Goal: Transaction & Acquisition: Book appointment/travel/reservation

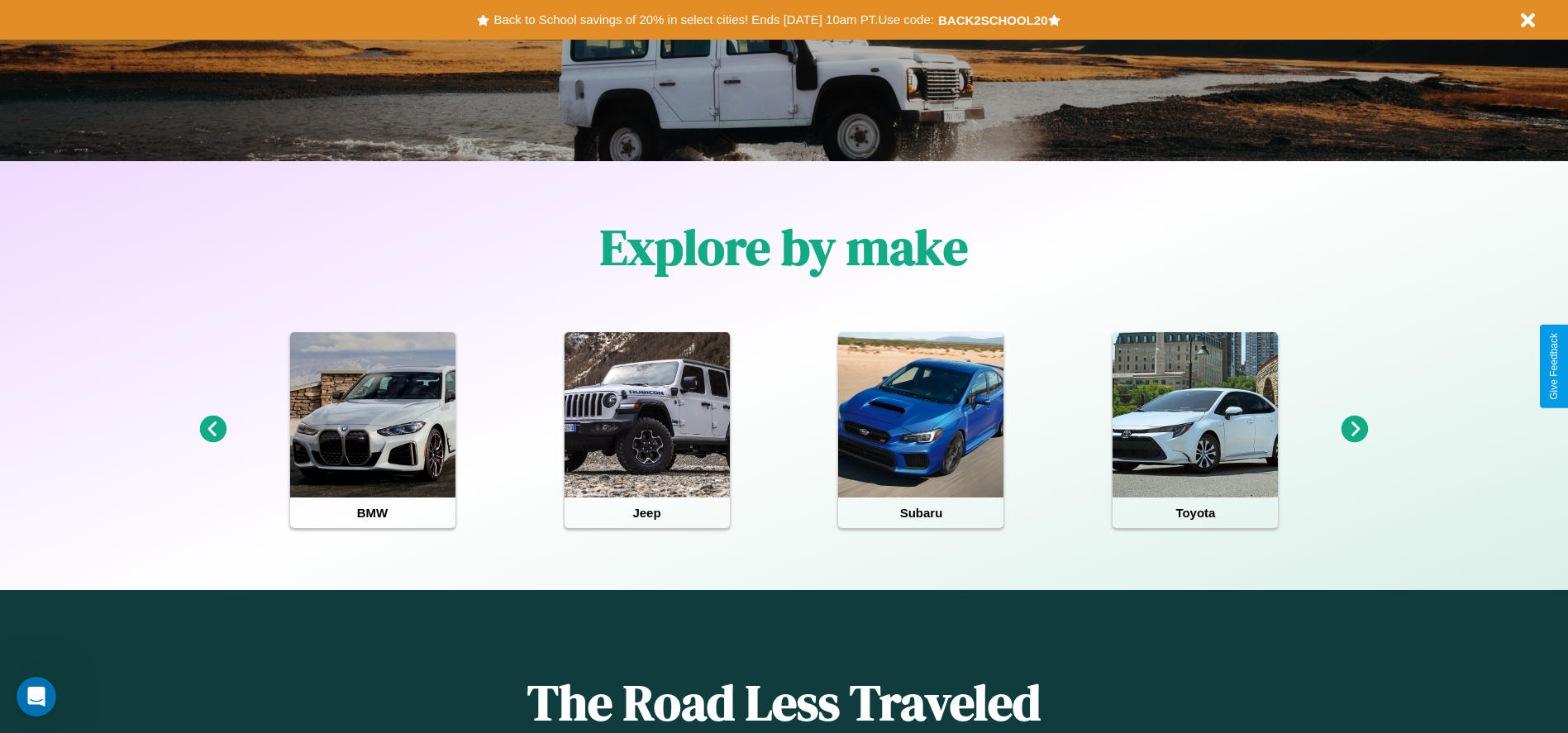
scroll to position [343, 0]
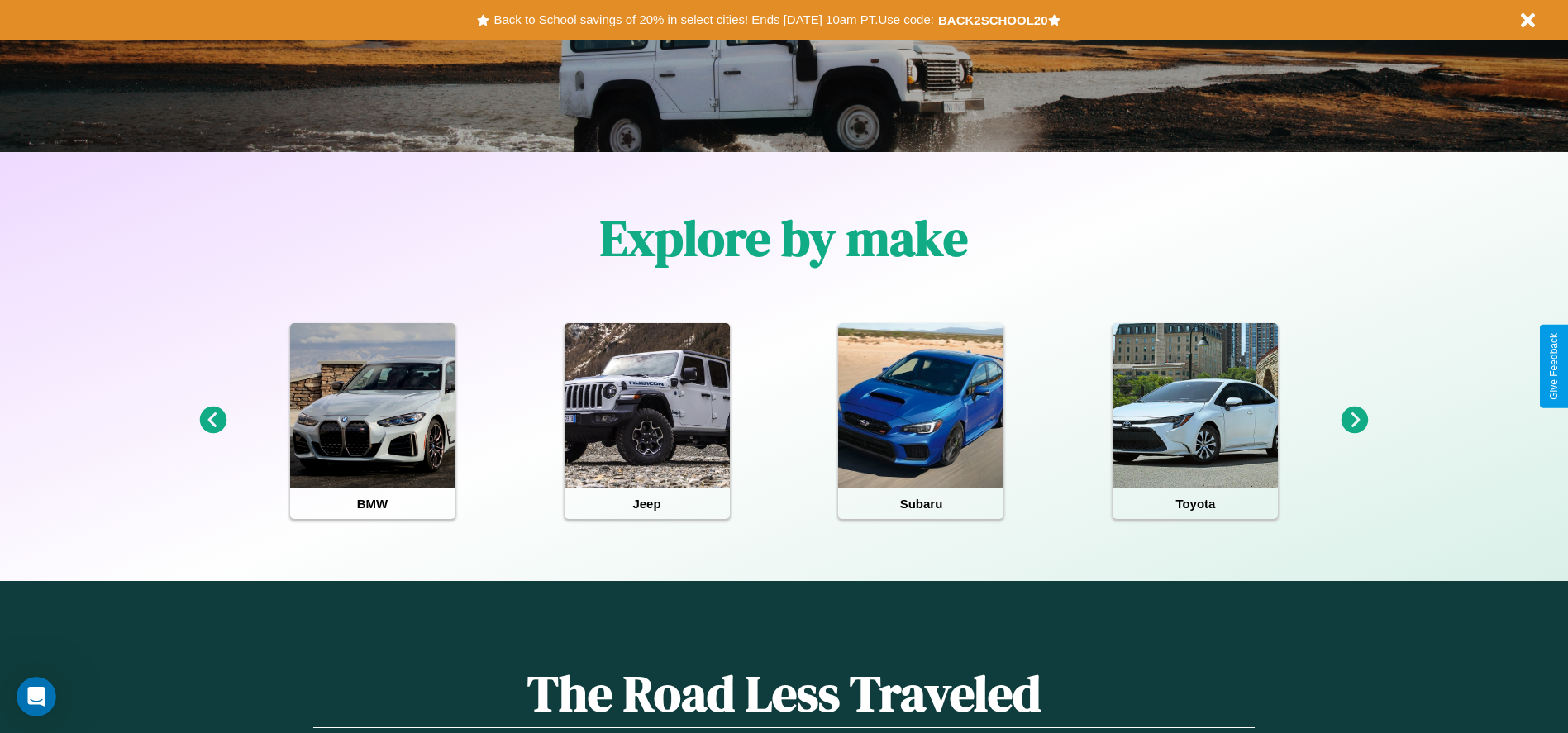
click at [212, 420] on icon at bounding box center [212, 420] width 27 height 27
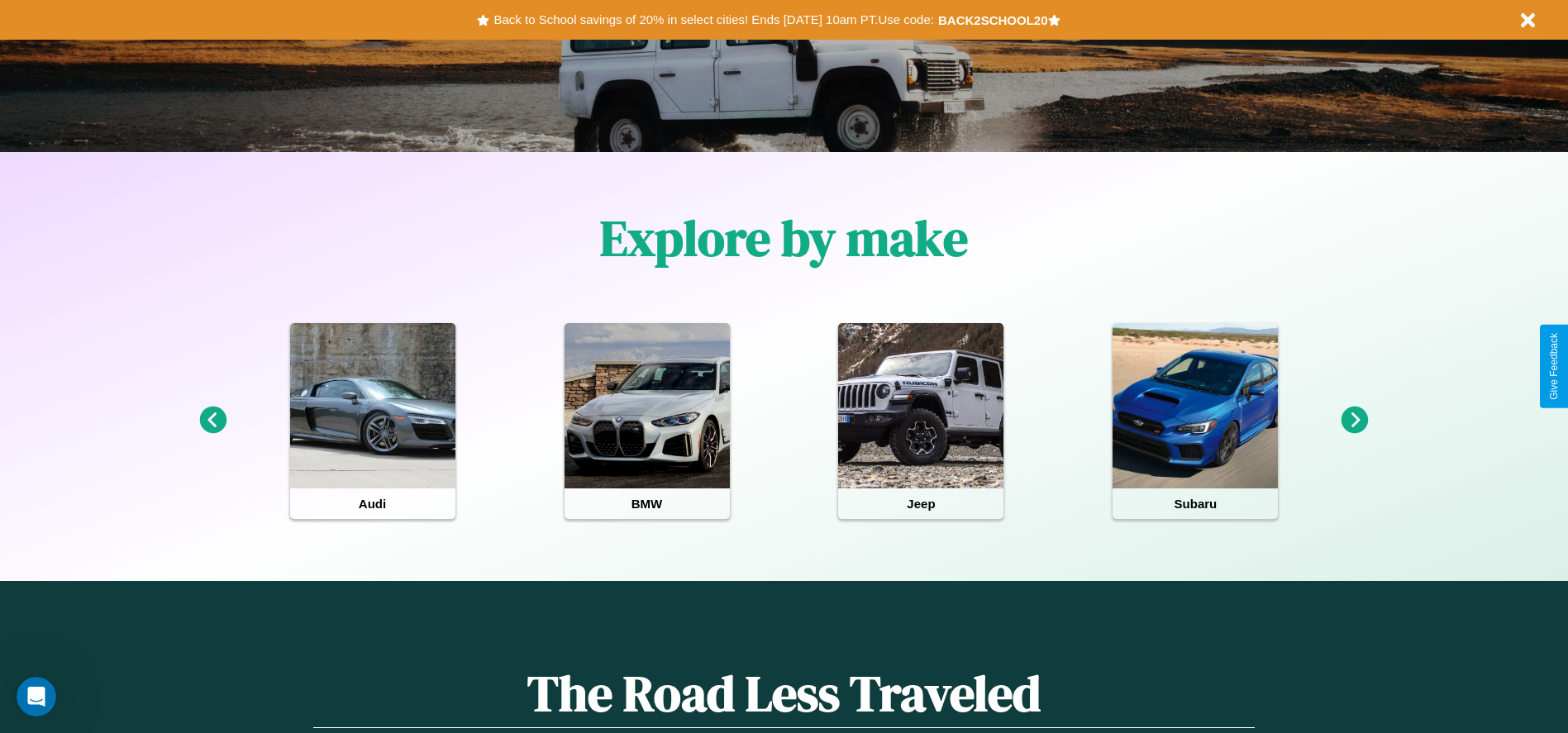
click at [1355, 420] on icon at bounding box center [1355, 420] width 27 height 27
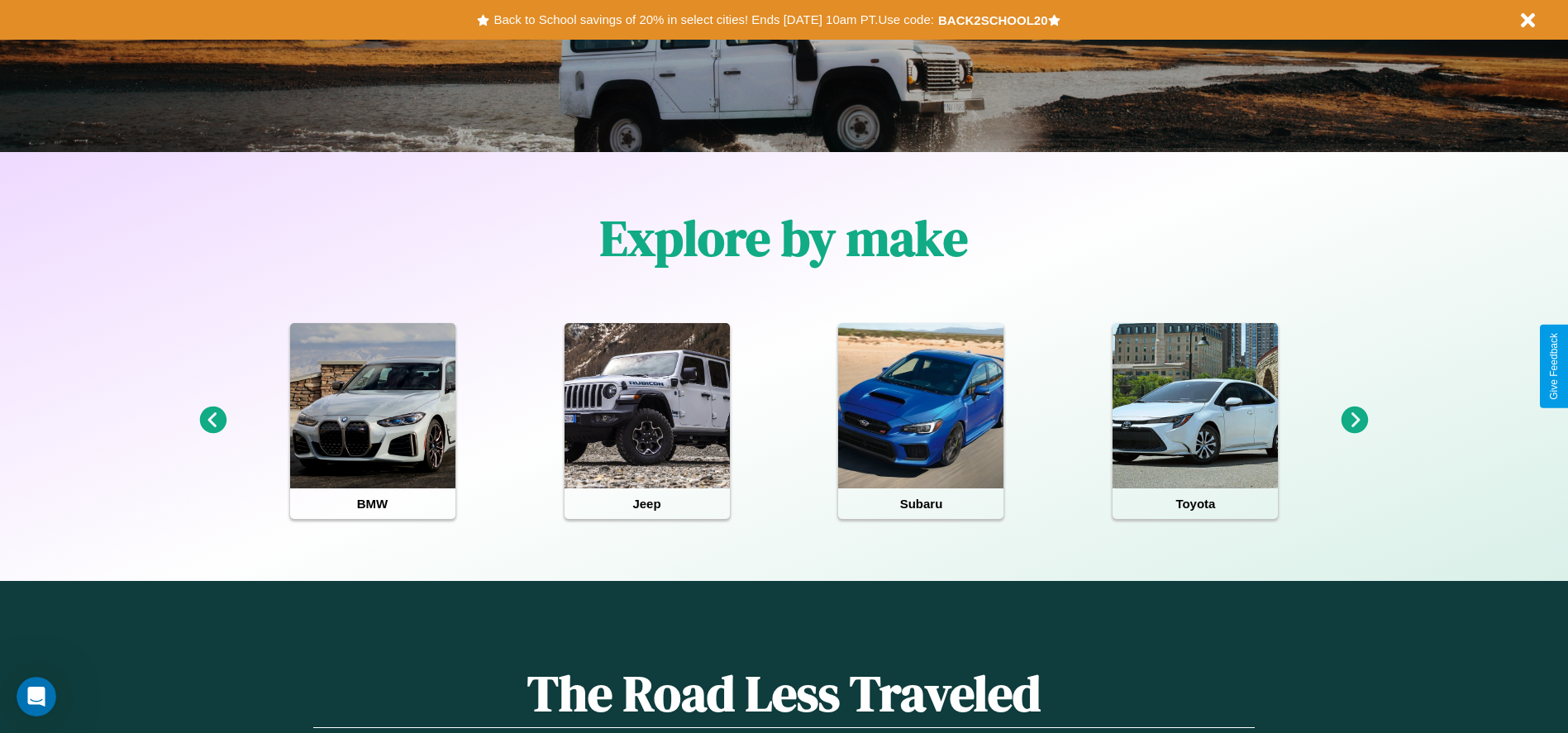
click at [1355, 420] on icon at bounding box center [1355, 420] width 27 height 27
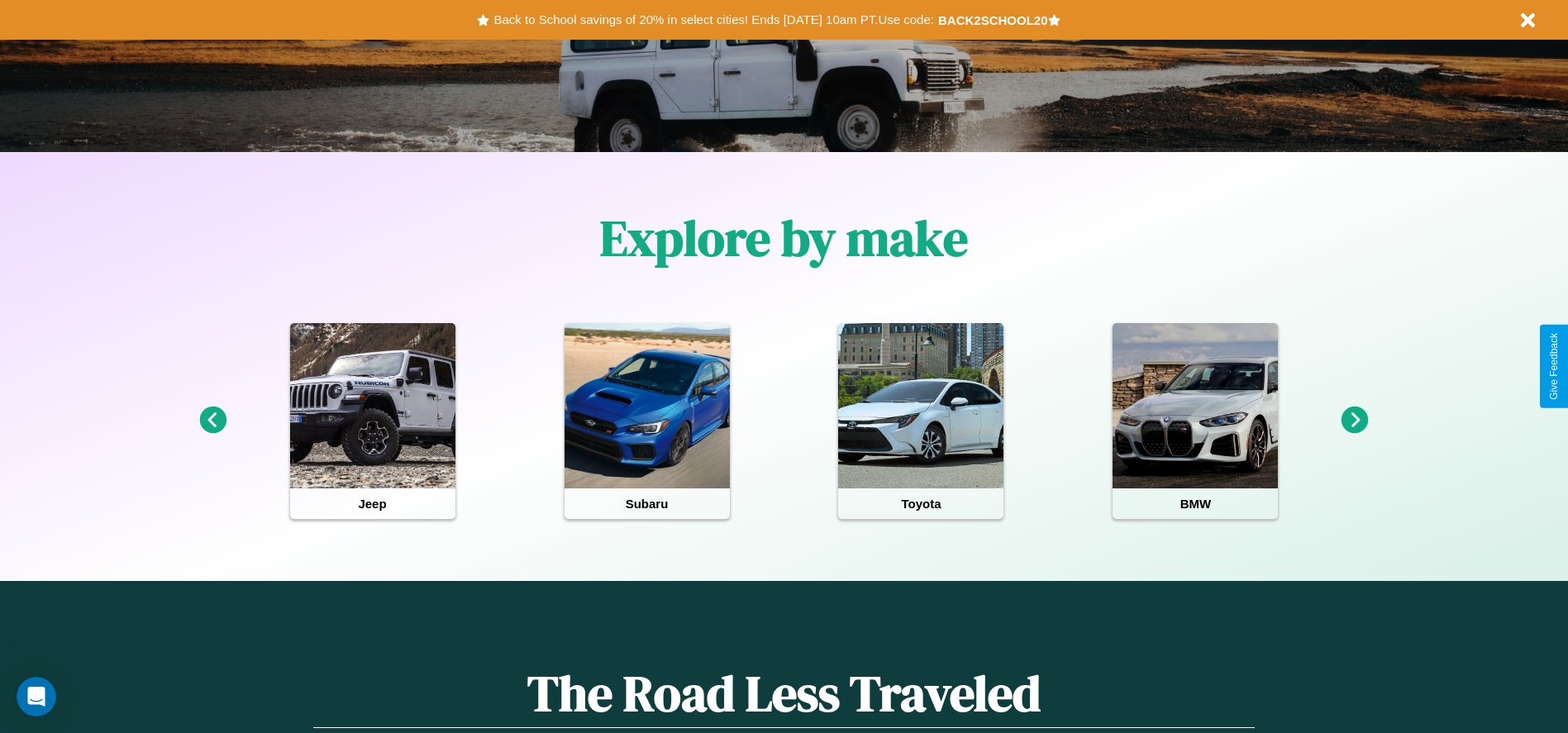
click at [1355, 420] on icon at bounding box center [1355, 420] width 27 height 27
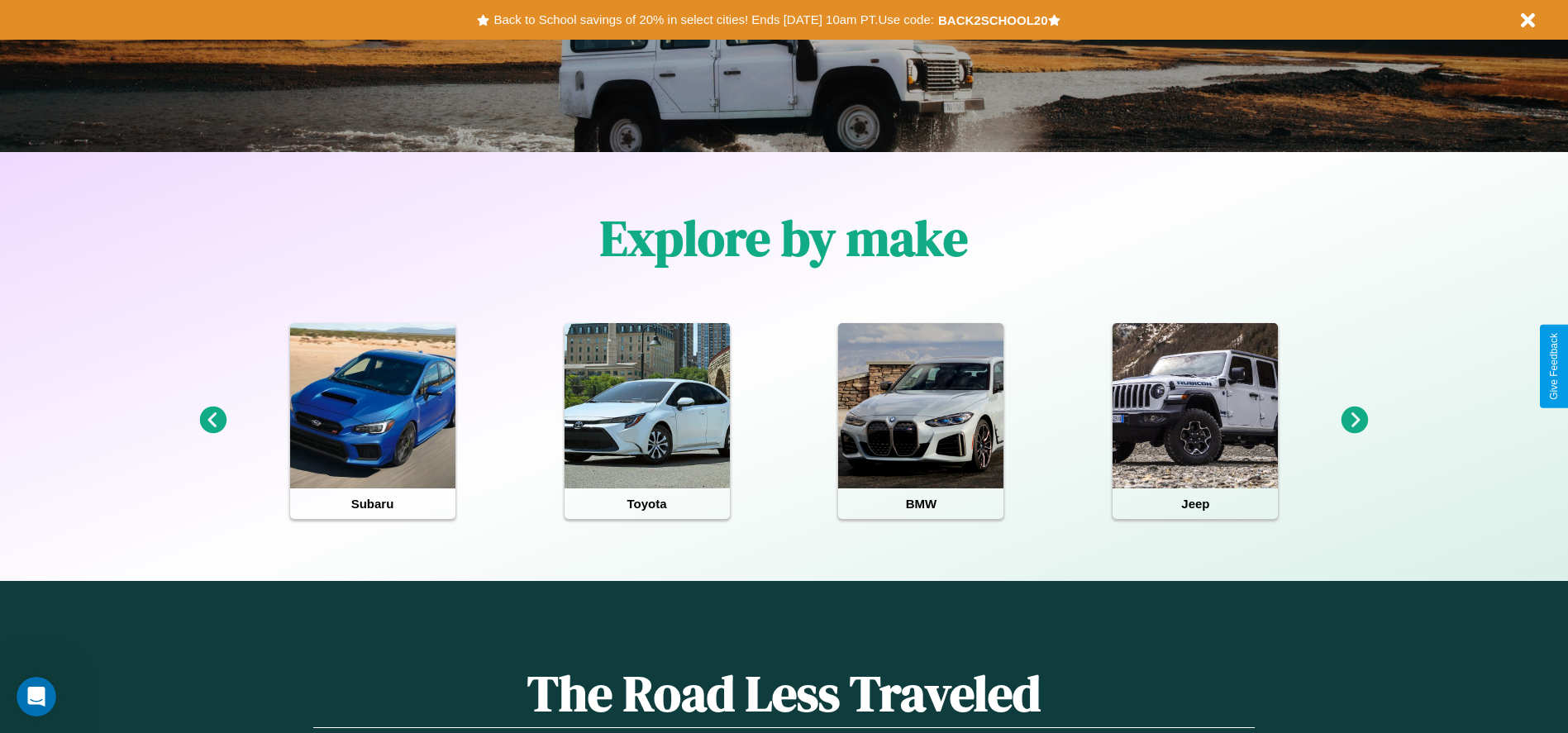
click at [1355, 420] on icon at bounding box center [1355, 420] width 27 height 27
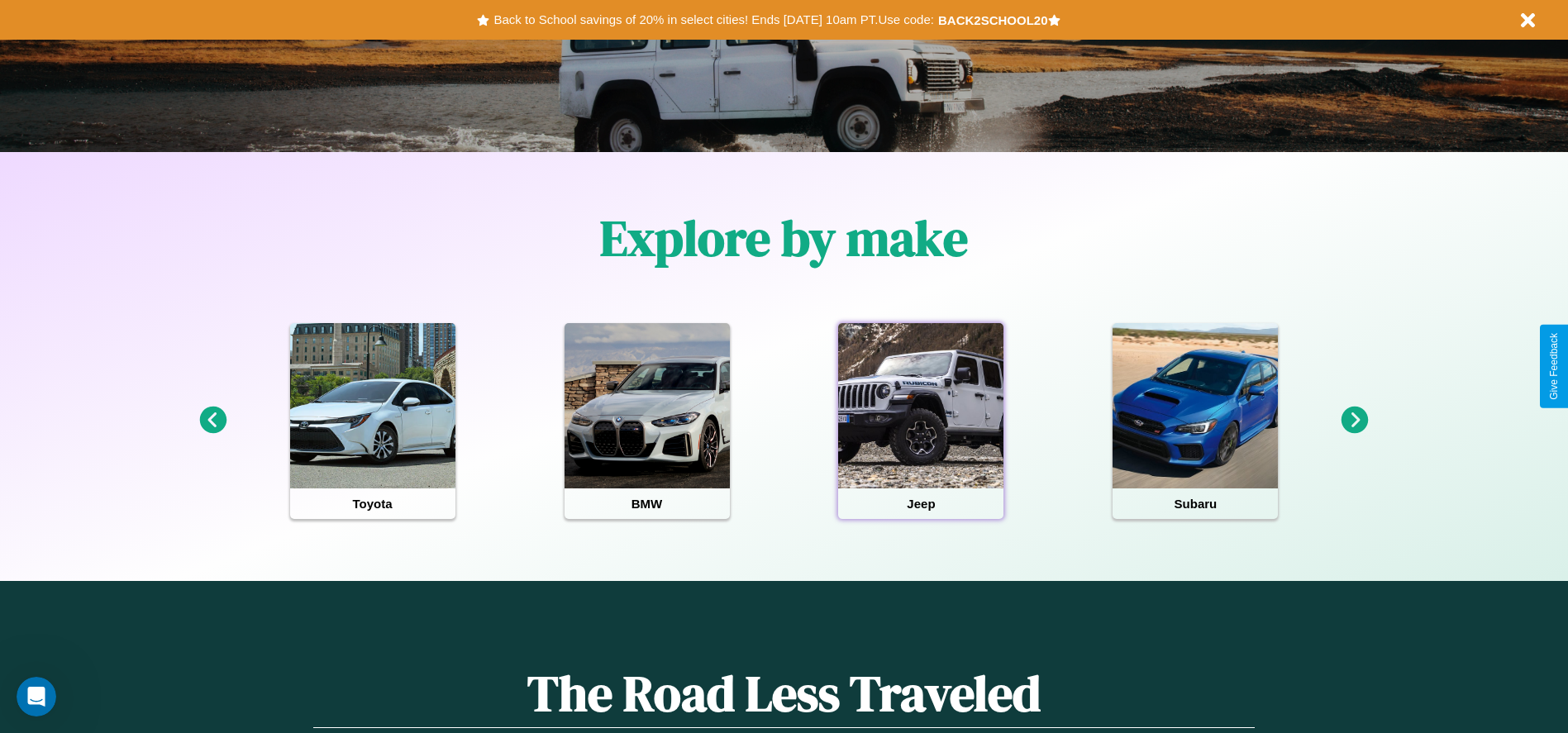
click at [921, 420] on div at bounding box center [921, 405] width 165 height 165
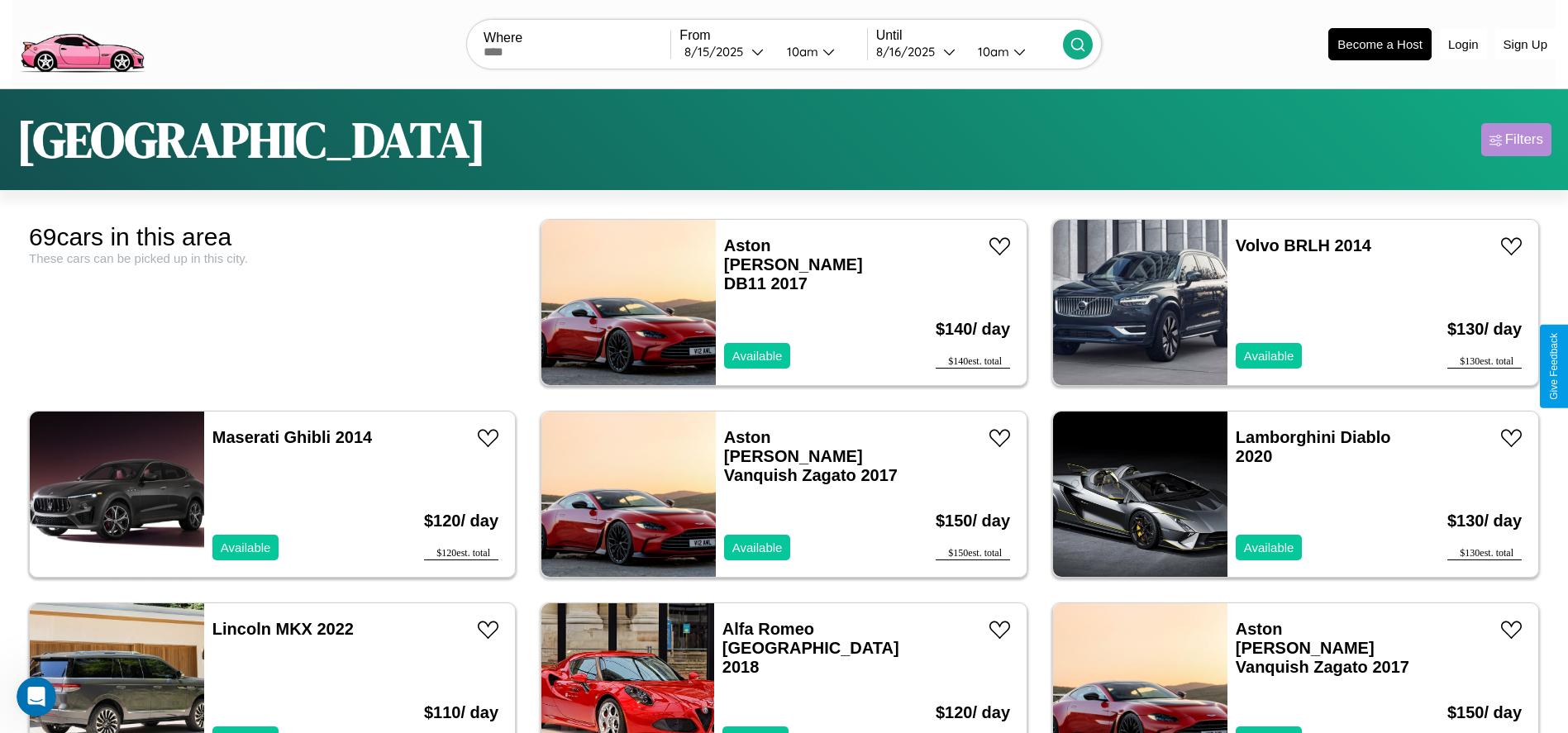
click at [1516, 139] on div "Filters" at bounding box center [1523, 139] width 38 height 16
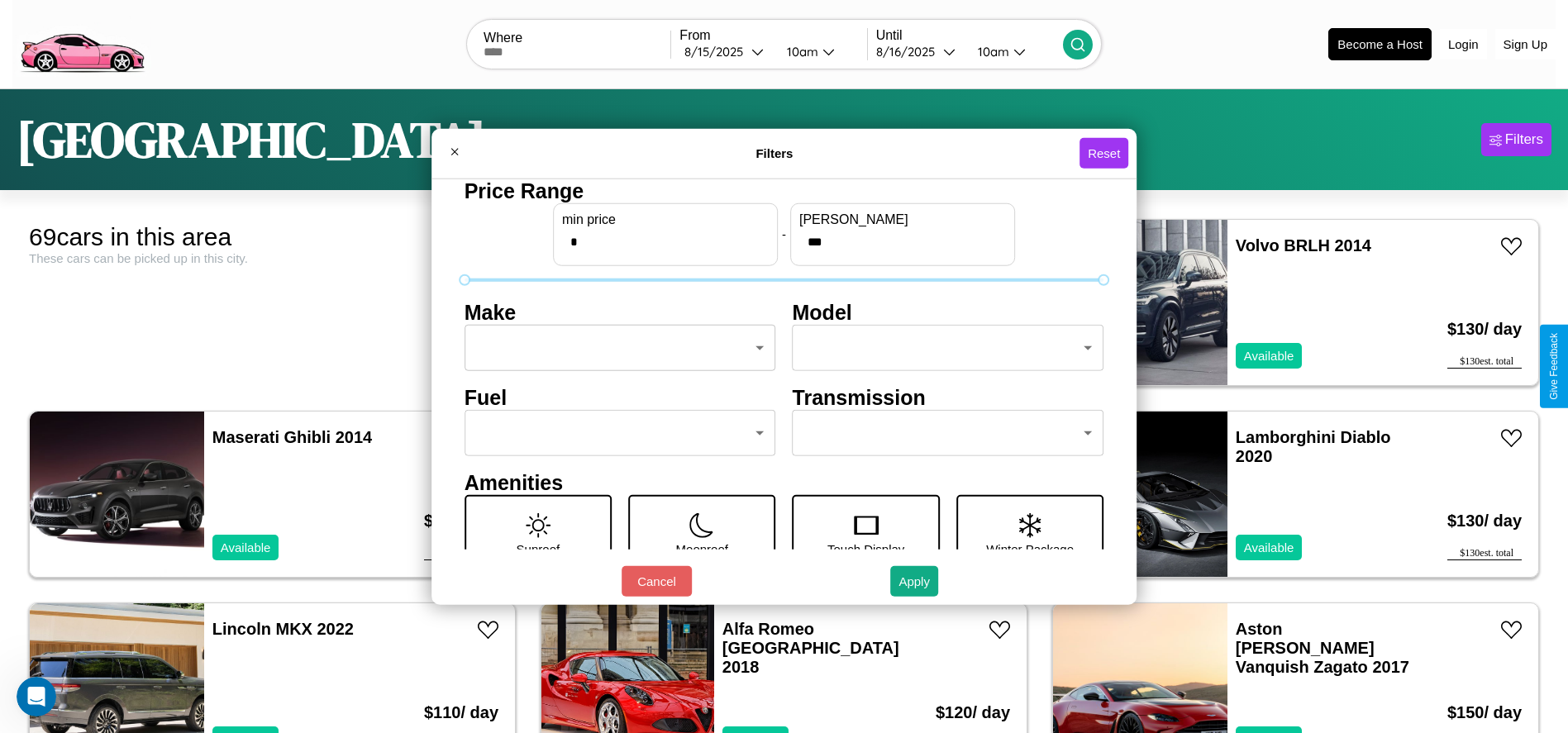
click at [615, 348] on body "CarGo Where From [DATE] 10am Until [DATE] 10am Become a Host Login Sign Up Lond…" at bounding box center [784, 418] width 1568 height 835
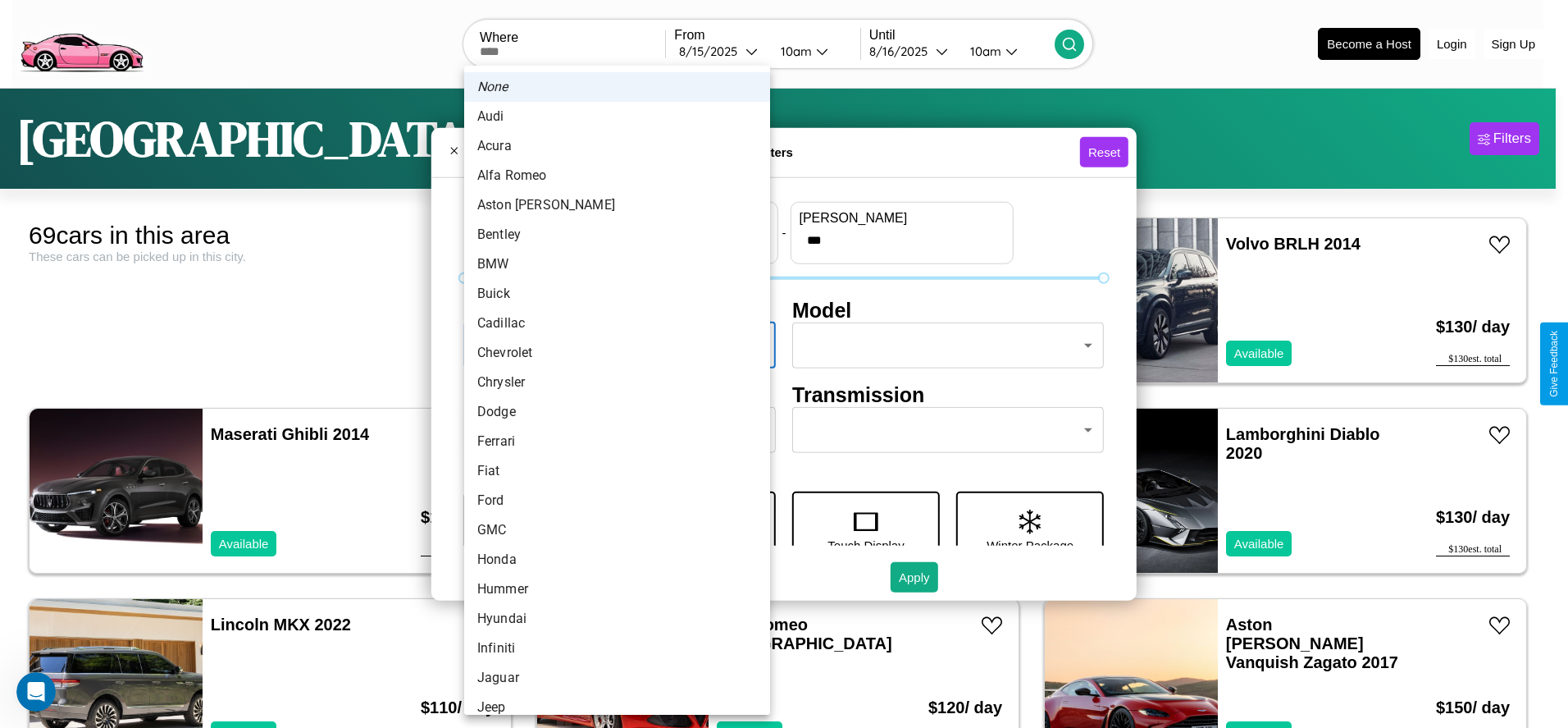
click at [611, 176] on li "Alfa Romeo" at bounding box center [617, 175] width 306 height 29
type input "**********"
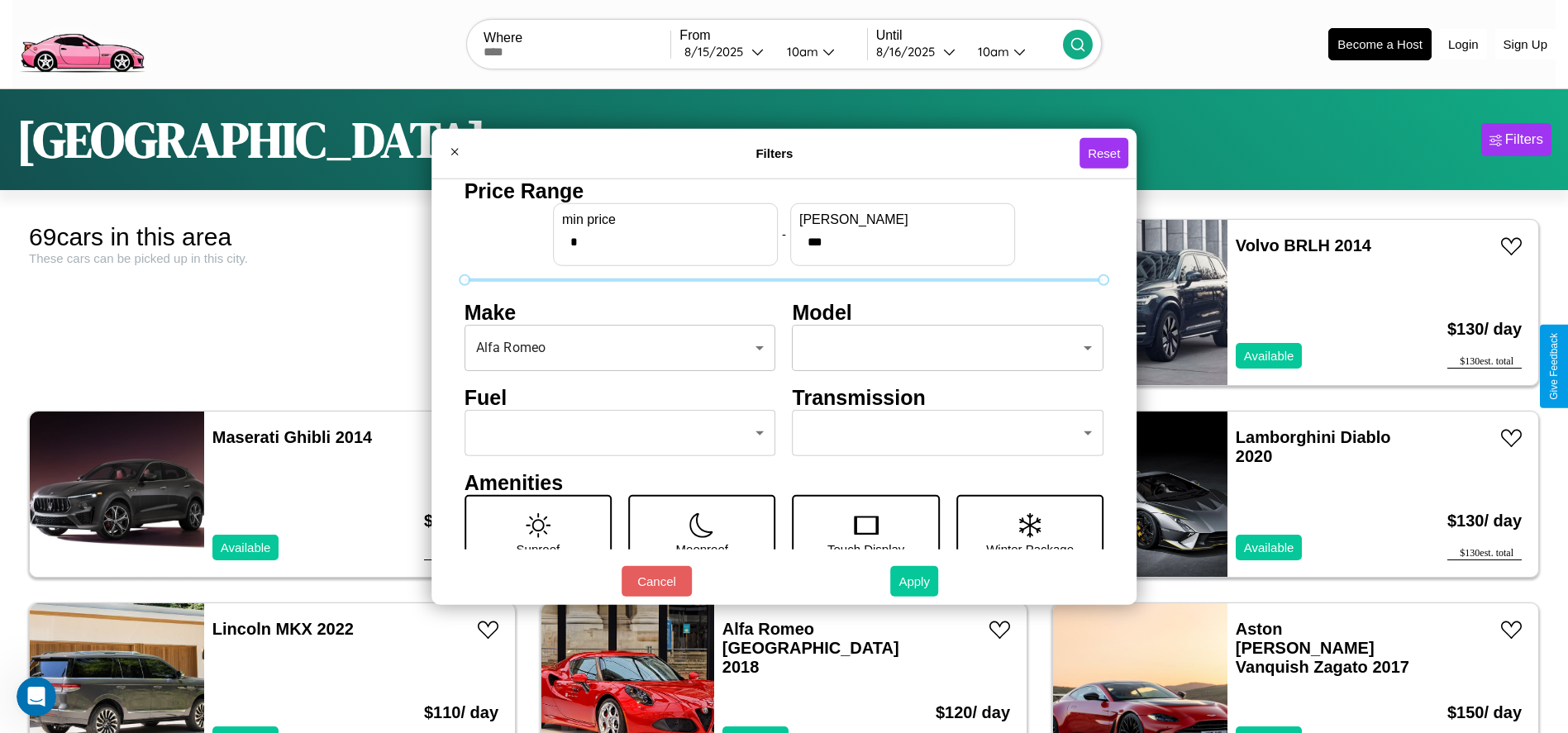
click at [915, 581] on button "Apply" at bounding box center [913, 581] width 48 height 30
